Goal: Task Accomplishment & Management: Manage account settings

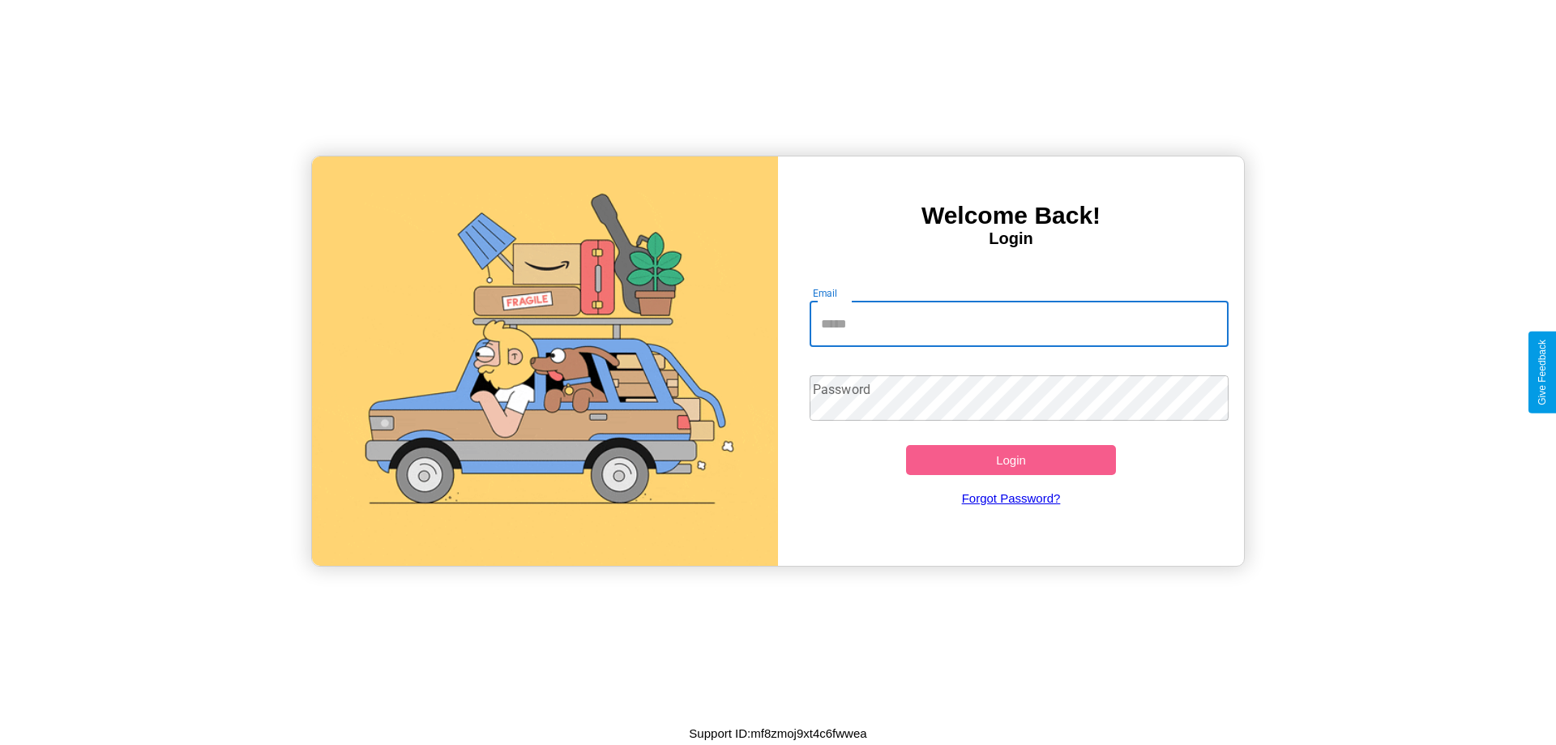
click at [1019, 323] on input "Email" at bounding box center [1020, 324] width 420 height 45
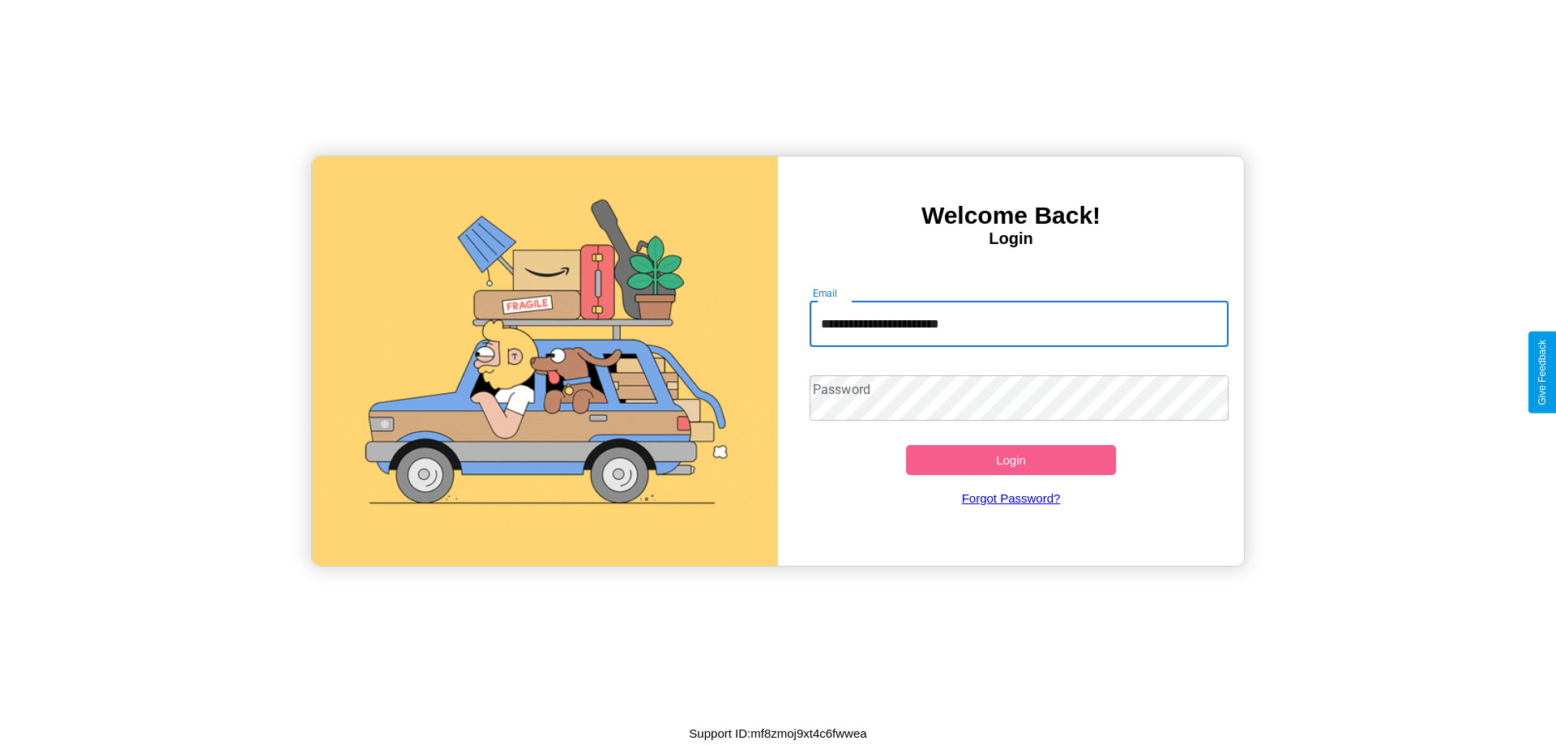
type input "**********"
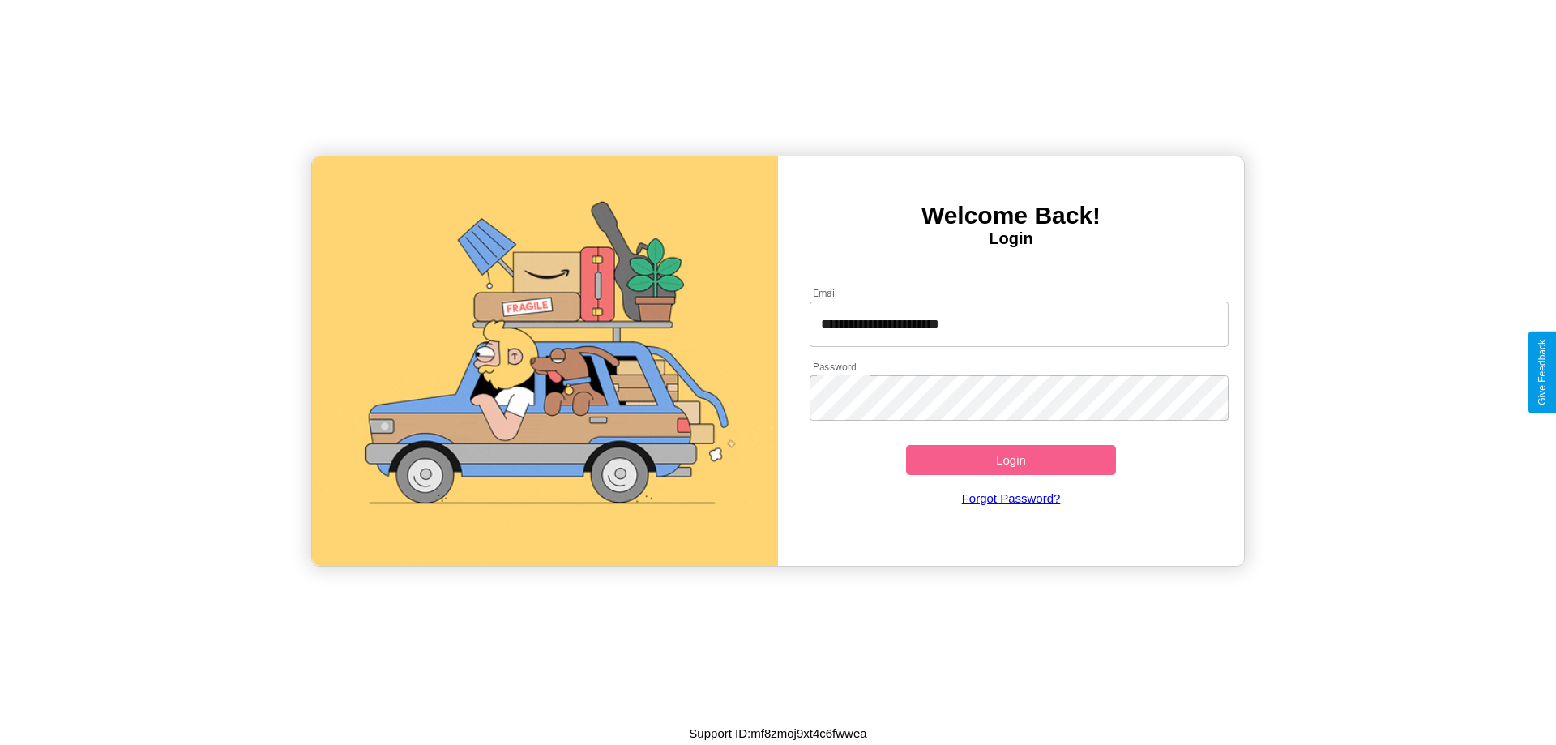
click at [1011, 460] on button "Login" at bounding box center [1011, 460] width 210 height 30
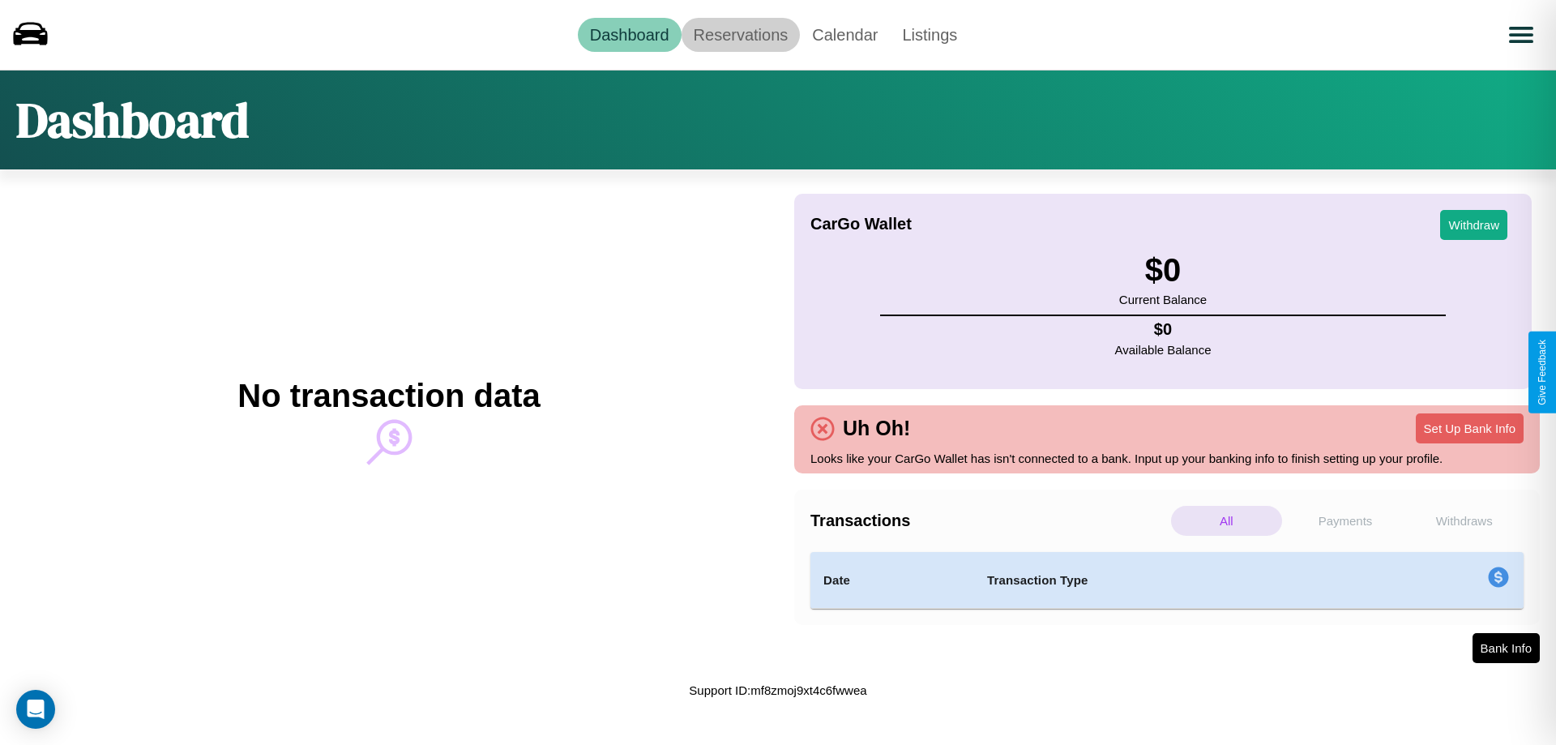
click at [740, 34] on link "Reservations" at bounding box center [741, 35] width 119 height 34
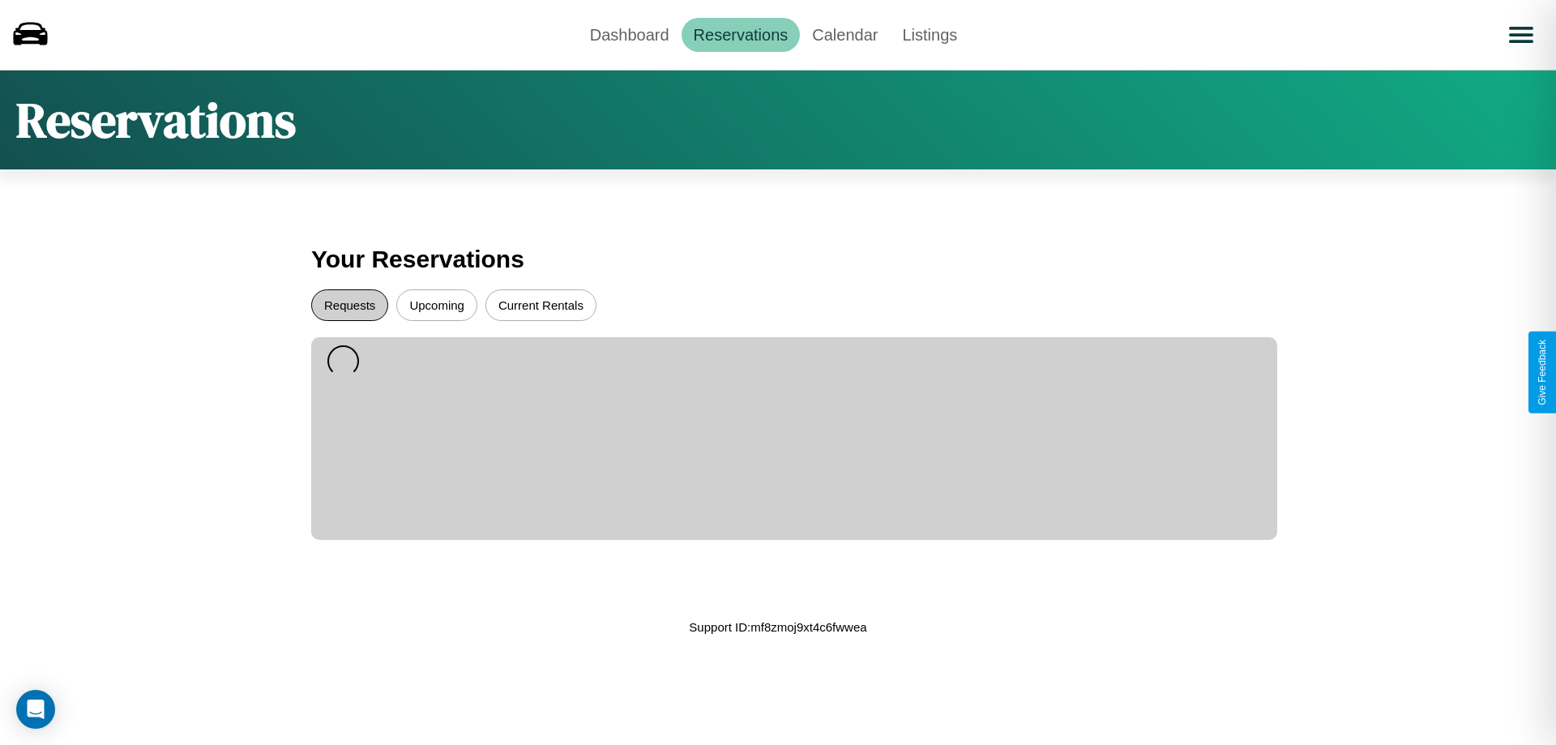
click at [349, 305] on button "Requests" at bounding box center [349, 305] width 77 height 32
click at [541, 305] on button "Current Rentals" at bounding box center [541, 305] width 111 height 32
